Goal: Task Accomplishment & Management: Manage account settings

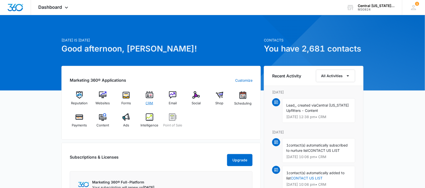
click at [146, 99] on img at bounding box center [150, 95] width 8 height 8
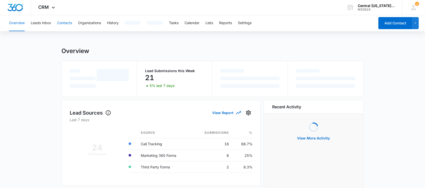
click at [66, 24] on button "Contacts" at bounding box center [64, 23] width 15 height 16
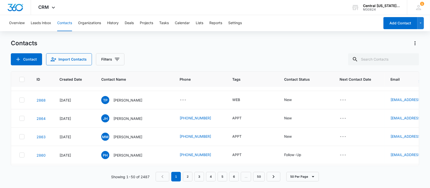
scroll to position [31, 0]
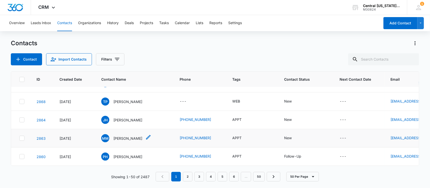
click at [119, 140] on p "[PERSON_NAME]" at bounding box center [127, 138] width 29 height 5
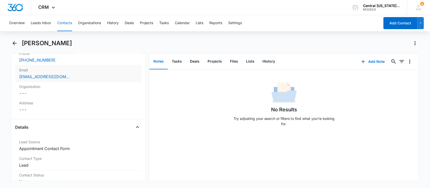
scroll to position [157, 0]
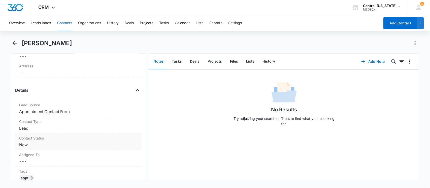
click at [32, 146] on dd "Cancel Save Changes New" at bounding box center [78, 145] width 119 height 6
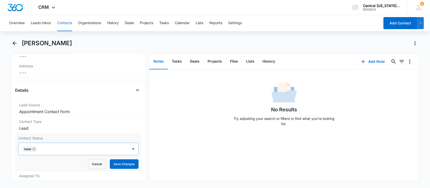
click at [37, 148] on div "New" at bounding box center [29, 149] width 15 height 6
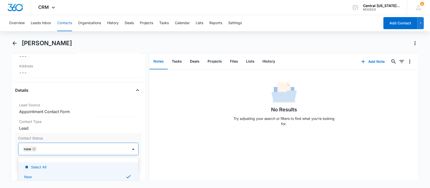
click at [35, 151] on icon "Remove New" at bounding box center [34, 150] width 4 height 4
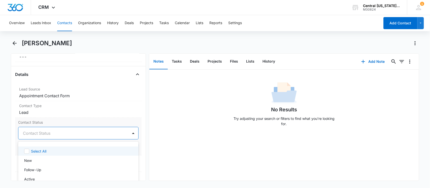
scroll to position [189, 0]
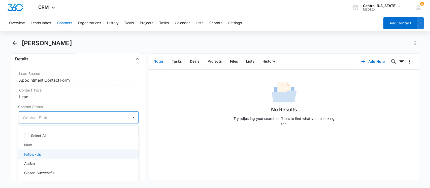
click at [39, 154] on p "Follow-Up" at bounding box center [32, 154] width 17 height 5
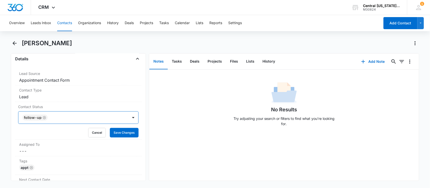
click at [56, 117] on div at bounding box center [85, 117] width 73 height 7
click at [119, 131] on button "Save Changes" at bounding box center [124, 133] width 29 height 10
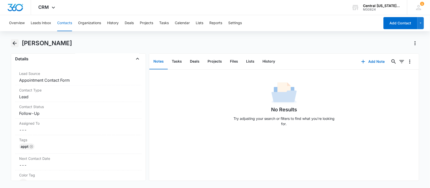
click at [15, 44] on icon "Back" at bounding box center [15, 43] width 6 height 6
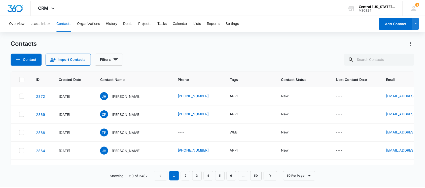
scroll to position [31, 0]
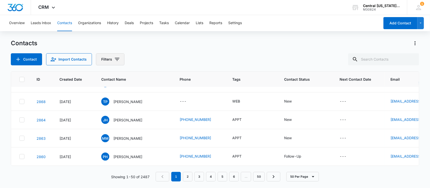
click at [115, 57] on icon "Filters" at bounding box center [117, 59] width 6 height 6
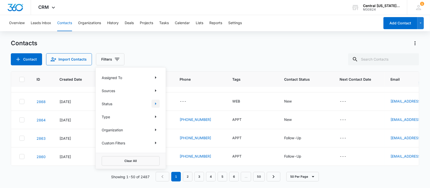
click at [157, 105] on icon "Show Status filters" at bounding box center [156, 104] width 6 height 6
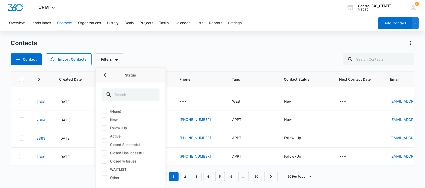
click at [110, 120] on label "New" at bounding box center [131, 119] width 58 height 5
click at [102, 120] on input "New" at bounding box center [102, 120] width 0 height 0
checkbox input "true"
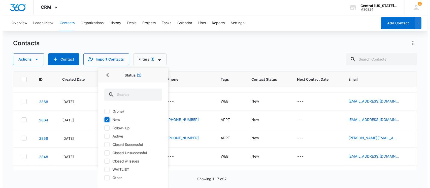
scroll to position [0, 0]
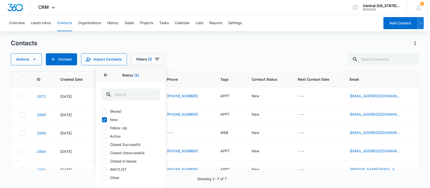
click at [105, 44] on div "Contacts" at bounding box center [215, 43] width 408 height 8
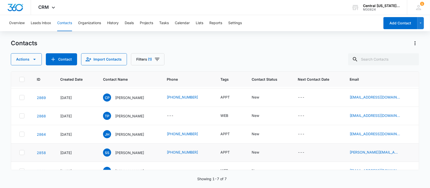
scroll to position [31, 0]
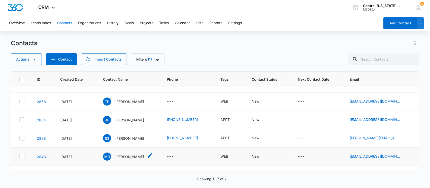
click at [132, 158] on p "[PERSON_NAME]" at bounding box center [129, 156] width 29 height 5
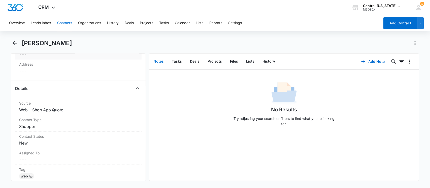
scroll to position [189, 0]
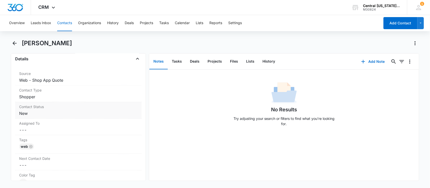
click at [36, 111] on dd "Cancel Save Changes New" at bounding box center [78, 114] width 119 height 6
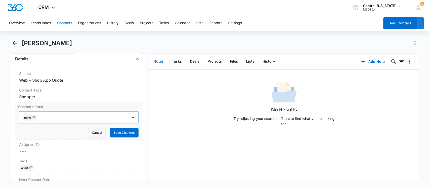
click at [33, 117] on icon "Remove New" at bounding box center [34, 118] width 4 height 4
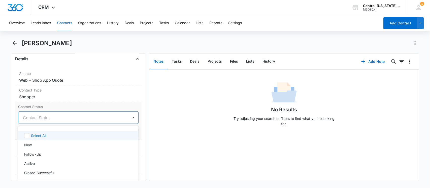
click at [36, 118] on div at bounding box center [72, 117] width 99 height 7
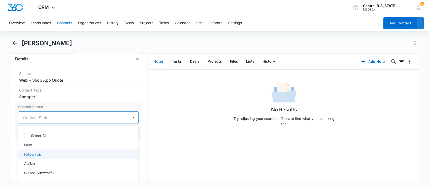
click at [31, 156] on p "Follow-Up" at bounding box center [32, 154] width 17 height 5
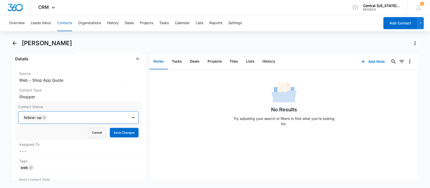
click at [64, 120] on div at bounding box center [85, 117] width 73 height 7
click at [115, 133] on button "Save Changes" at bounding box center [124, 133] width 29 height 10
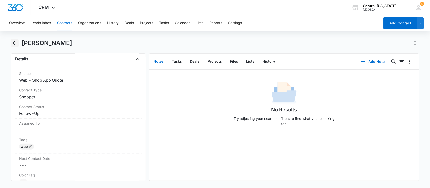
click at [14, 44] on icon "Back" at bounding box center [15, 43] width 6 height 6
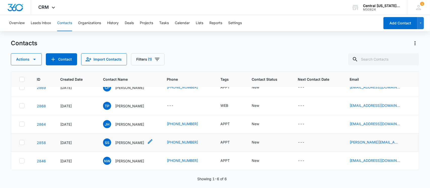
scroll to position [27, 0]
click at [124, 144] on p "[PERSON_NAME]" at bounding box center [129, 142] width 29 height 5
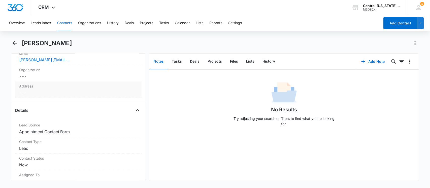
scroll to position [220, 0]
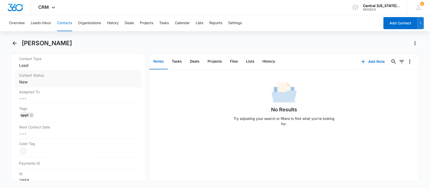
click at [43, 82] on dd "Cancel Save Changes New" at bounding box center [78, 82] width 119 height 6
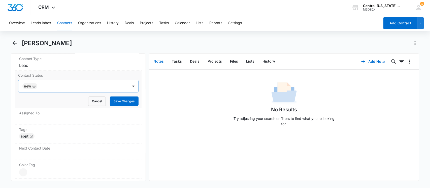
click at [36, 88] on icon "Remove New" at bounding box center [34, 87] width 4 height 4
click at [37, 88] on div at bounding box center [72, 86] width 99 height 7
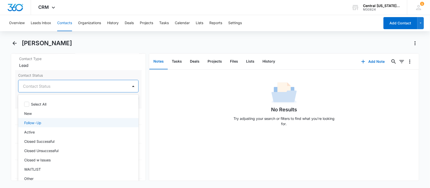
click at [37, 122] on p "Follow-Up" at bounding box center [32, 122] width 17 height 5
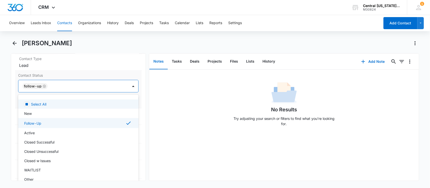
click at [59, 87] on div at bounding box center [85, 86] width 73 height 7
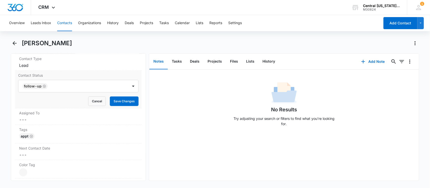
click at [130, 107] on div "Contact Status Follow-Up Cancel Save Changes" at bounding box center [78, 90] width 127 height 38
click at [120, 100] on button "Save Changes" at bounding box center [124, 102] width 29 height 10
click at [15, 44] on icon "Back" at bounding box center [15, 43] width 6 height 6
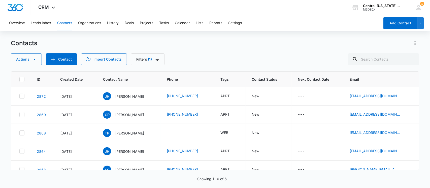
scroll to position [27, 0]
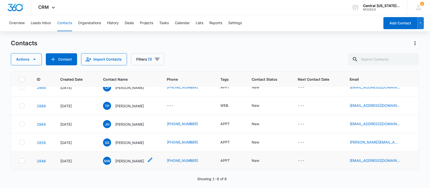
click at [121, 164] on div "NW [PERSON_NAME]" at bounding box center [123, 161] width 41 height 8
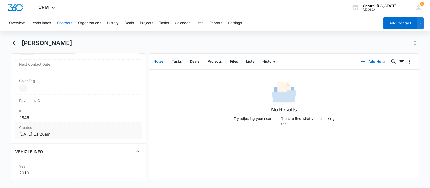
scroll to position [157, 0]
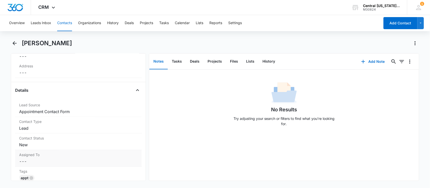
click at [30, 146] on dd "Cancel Save Changes New" at bounding box center [78, 145] width 119 height 6
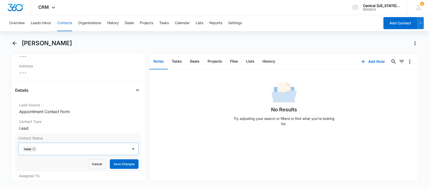
click at [32, 149] on icon "Remove New" at bounding box center [34, 150] width 4 height 4
click at [34, 149] on div at bounding box center [72, 149] width 99 height 7
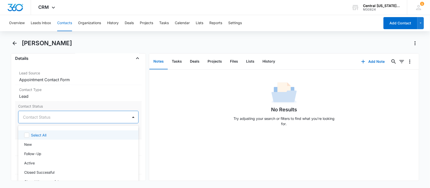
scroll to position [252, 0]
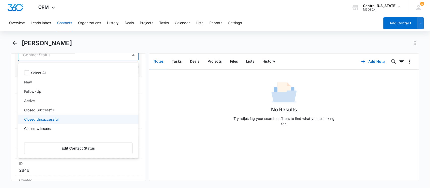
click at [44, 119] on p "Closed Unsuccessful" at bounding box center [41, 119] width 34 height 5
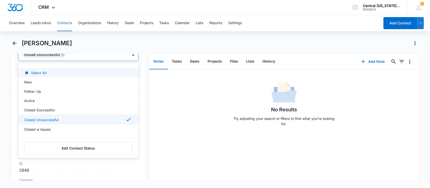
click at [98, 57] on div at bounding box center [94, 54] width 54 height 7
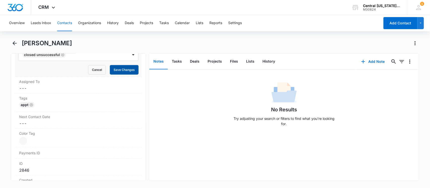
click at [112, 68] on button "Save Changes" at bounding box center [124, 70] width 29 height 10
click at [16, 44] on icon "Back" at bounding box center [15, 43] width 6 height 6
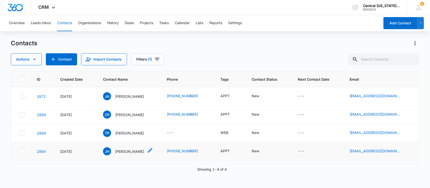
click at [122, 153] on p "[PERSON_NAME]" at bounding box center [129, 151] width 29 height 5
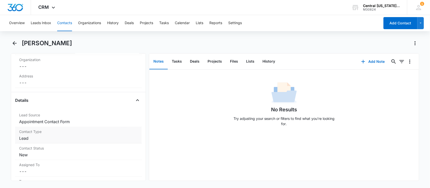
scroll to position [157, 0]
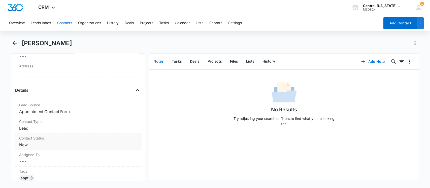
click at [31, 150] on div "Contact Status Cancel Save Changes New" at bounding box center [78, 142] width 127 height 17
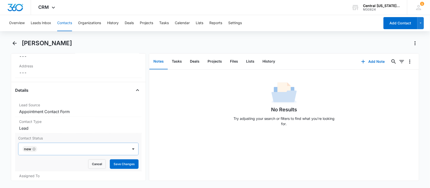
click at [33, 149] on icon "Remove New" at bounding box center [33, 149] width 3 height 3
click at [38, 149] on div at bounding box center [72, 149] width 99 height 7
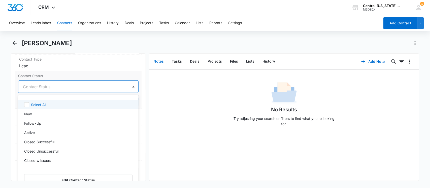
scroll to position [220, 0]
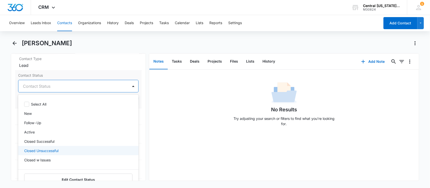
click at [37, 151] on p "Closed Unsuccessful" at bounding box center [41, 150] width 34 height 5
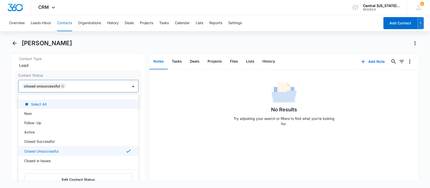
click at [79, 86] on div at bounding box center [94, 86] width 54 height 7
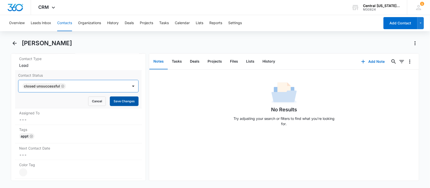
click at [120, 105] on button "Save Changes" at bounding box center [124, 102] width 29 height 10
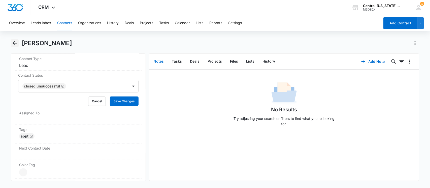
click at [13, 46] on icon "Back" at bounding box center [15, 43] width 6 height 6
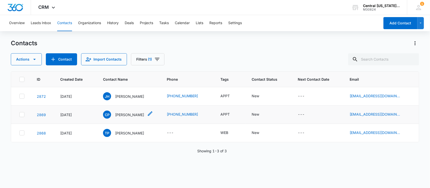
click at [128, 116] on p "[PERSON_NAME]" at bounding box center [129, 114] width 29 height 5
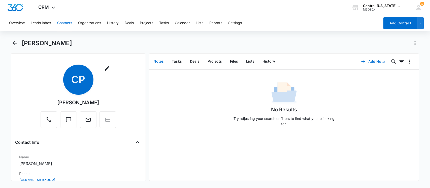
click at [368, 60] on button "Add Note" at bounding box center [372, 62] width 33 height 12
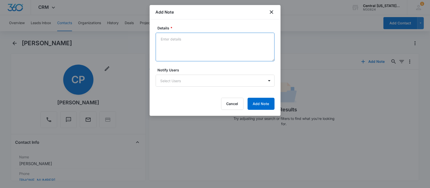
click at [184, 49] on textarea "Details *" at bounding box center [215, 47] width 119 height 29
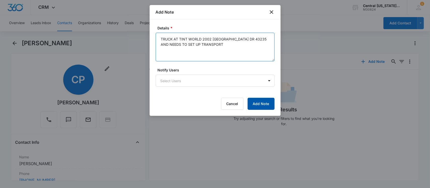
type textarea "TRUCK AT TINT WORLD 2002 CROWN PLAZA DR 43235 AND NEEDS TO SET UP TRANSPORT"
click at [266, 107] on button "Add Note" at bounding box center [261, 104] width 27 height 12
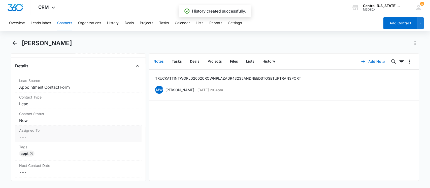
scroll to position [189, 0]
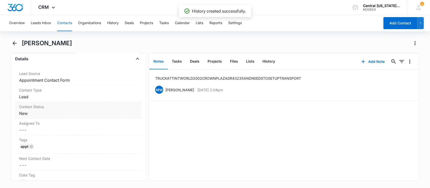
click at [41, 114] on dd "Cancel Save Changes New" at bounding box center [78, 114] width 119 height 6
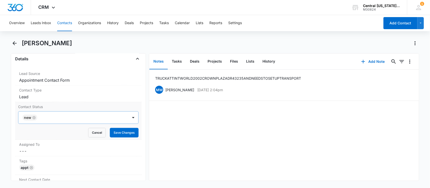
click at [33, 119] on icon "Remove New" at bounding box center [33, 117] width 3 height 3
click at [39, 119] on div at bounding box center [72, 117] width 99 height 7
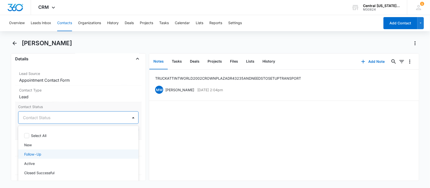
click at [38, 154] on p "Follow-Up" at bounding box center [32, 154] width 17 height 5
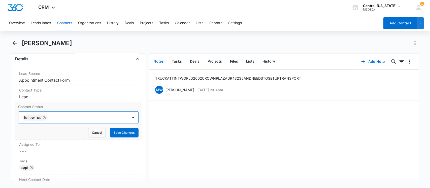
click at [62, 120] on div at bounding box center [85, 117] width 73 height 7
click at [116, 131] on button "Save Changes" at bounding box center [124, 133] width 29 height 10
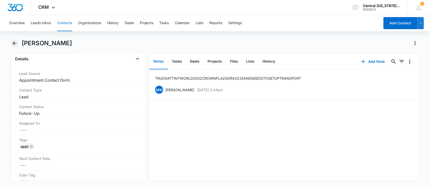
click at [14, 46] on icon "Back" at bounding box center [15, 43] width 6 height 6
